Goal: Task Accomplishment & Management: Complete application form

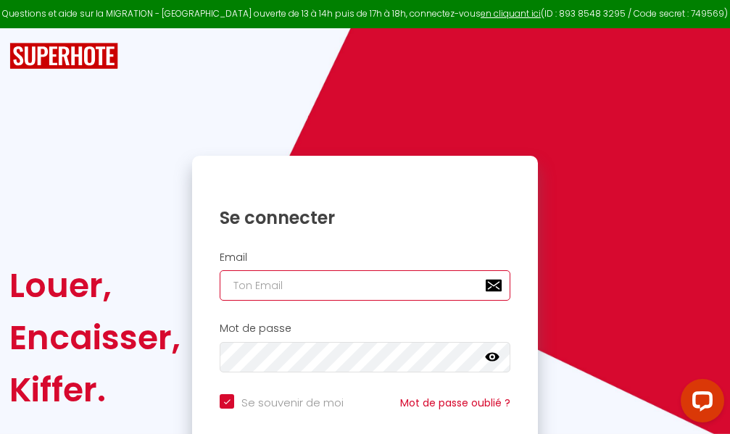
click at [367, 286] on input "email" at bounding box center [365, 285] width 291 height 30
type input "m"
checkbox input "true"
type input "ma"
checkbox input "true"
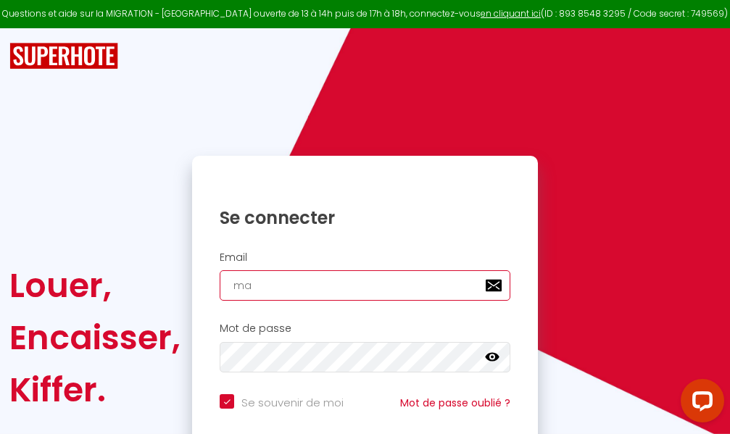
type input "mar"
checkbox input "true"
type input "marc"
checkbox input "true"
type input "marcd"
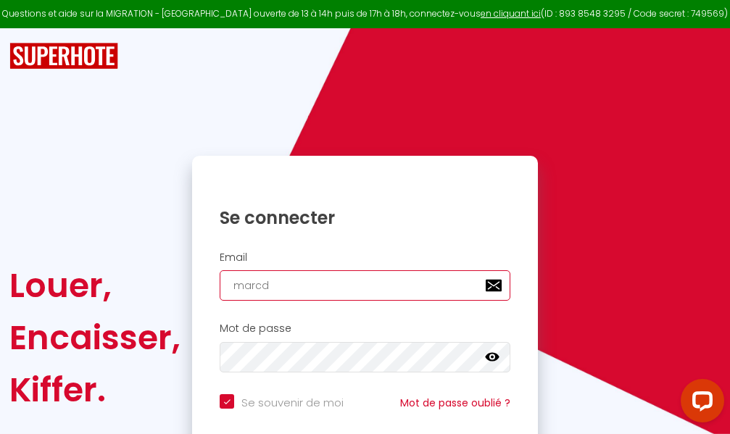
checkbox input "true"
type input "marcdp"
checkbox input "true"
type input "marcdpo"
checkbox input "true"
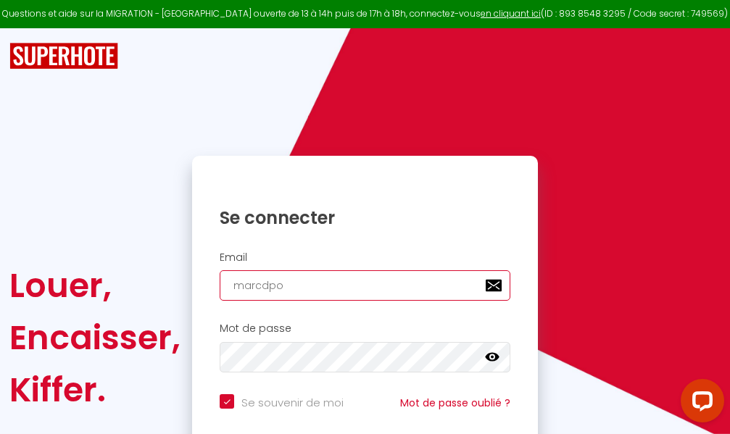
type input "marcdpoz"
checkbox input "true"
type input "marcdpoz."
checkbox input "true"
type input "marcdpoz.l"
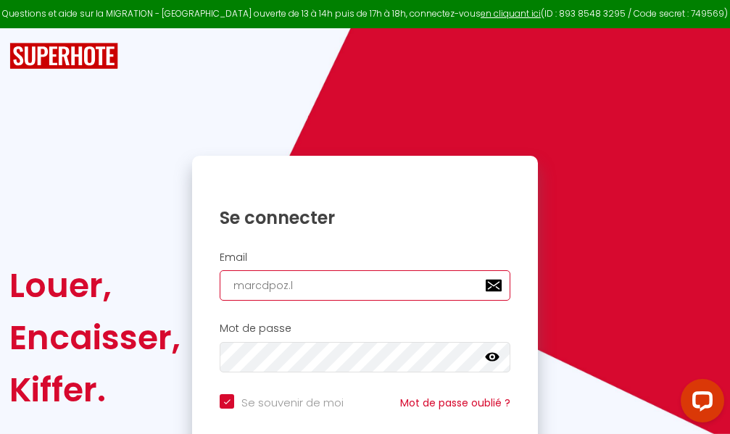
checkbox input "true"
type input "marcdpoz.lo"
checkbox input "true"
type input "marcdpoz.loc"
checkbox input "true"
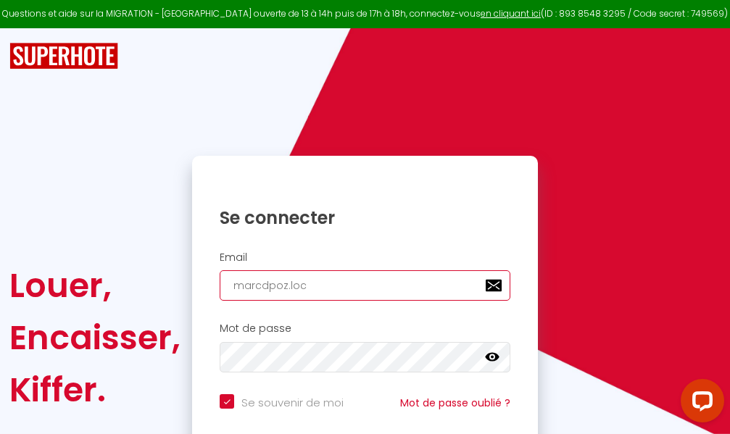
type input "marcdpoz.loca"
checkbox input "true"
type input "marcdpoz.locat"
checkbox input "true"
type input "marcdpoz.locati"
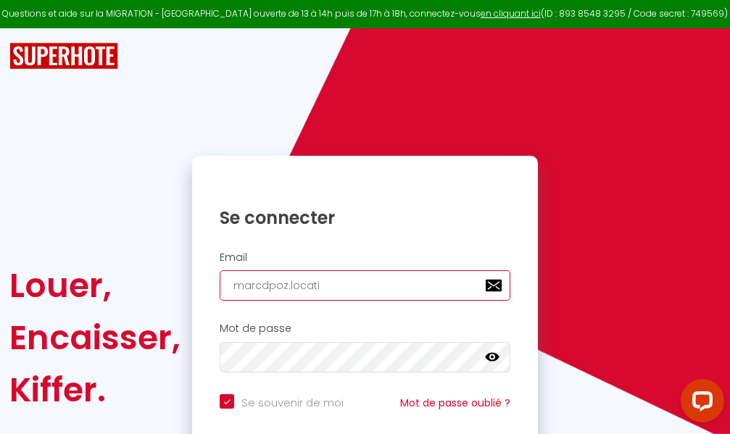
checkbox input "true"
type input "marcdpoz.locatio"
checkbox input "true"
type input "marcdpoz.location"
checkbox input "true"
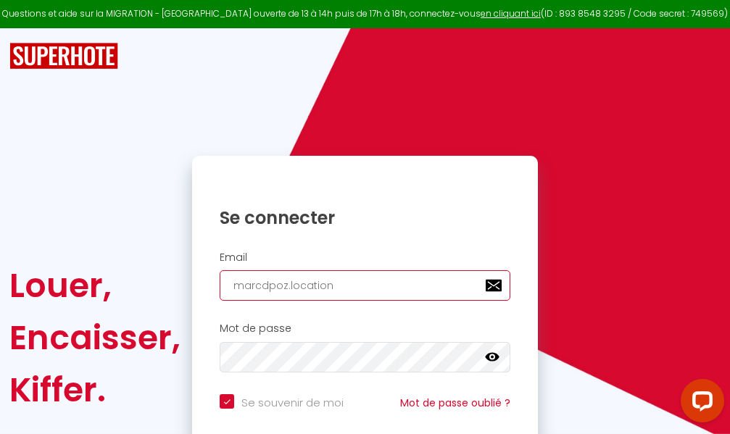
type input "marcdpoz.location@"
checkbox input "true"
type input "marcdpoz.location@g"
checkbox input "true"
type input "marcdpoz.location@gm"
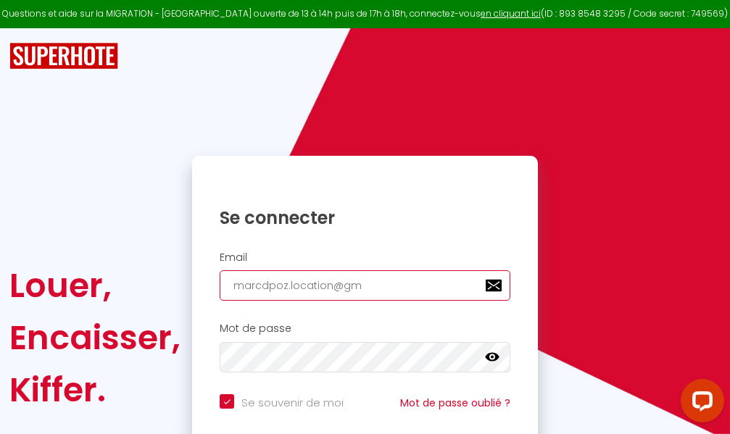
checkbox input "true"
type input "marcdpoz.location@gma"
checkbox input "true"
type input "marcdpoz.location@gmai"
checkbox input "true"
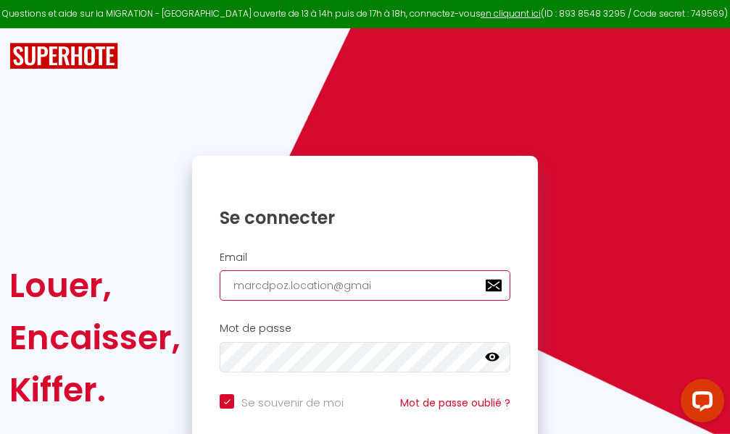
type input "[EMAIL_ADDRESS]"
checkbox input "true"
type input "[EMAIL_ADDRESS]."
checkbox input "true"
type input "marcdpoz.location@gmail.c"
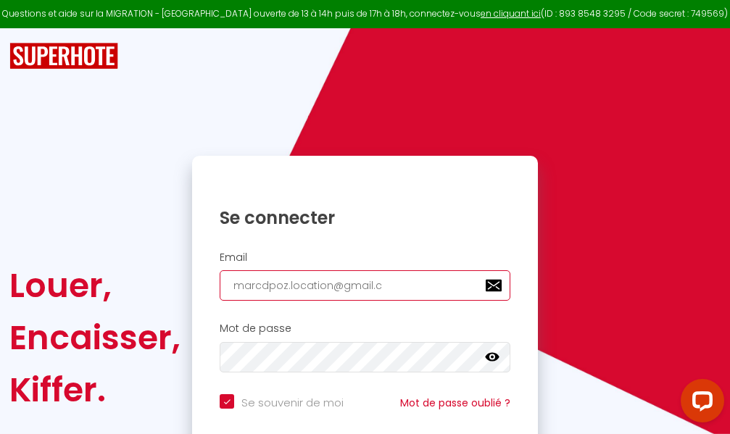
checkbox input "true"
type input "[EMAIL_ADDRESS][DOMAIN_NAME]"
checkbox input "true"
type input "[EMAIL_ADDRESS][DOMAIN_NAME]"
checkbox input "true"
